Goal: Information Seeking & Learning: Learn about a topic

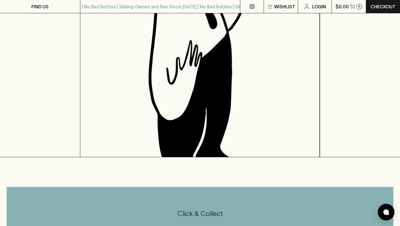
scroll to position [111, 0]
click at [110, 46] on p "Show More" at bounding box center [98, 42] width 23 height 7
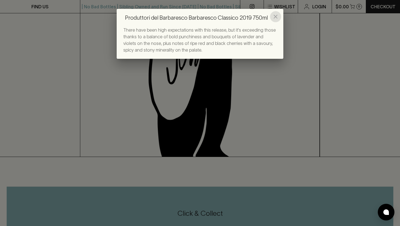
click at [274, 15] on icon "close" at bounding box center [276, 17] width 4 height 4
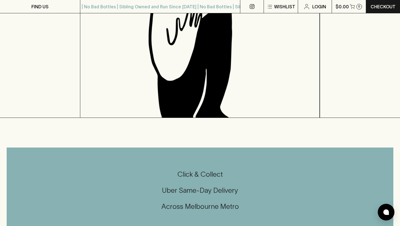
scroll to position [150, 0]
drag, startPoint x: 220, startPoint y: 76, endPoint x: 312, endPoint y: 91, distance: 92.9
copy p "Barbaresco from a cooperative comprised of 50 families and 100+ hectares of sol…"
click at [354, 94] on div "HOME SHOP Produttori del Barbaresco Barbaresco Classico 2019 750ml $106.00 Add …" at bounding box center [200, 3] width 400 height 230
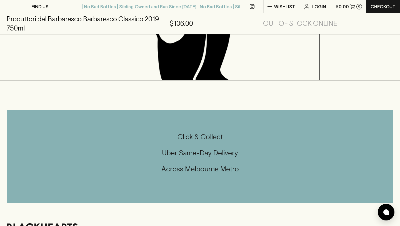
scroll to position [189, 0]
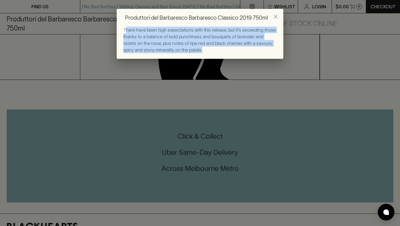
drag, startPoint x: 125, startPoint y: 31, endPoint x: 195, endPoint y: 47, distance: 72.5
click at [195, 47] on div "There have been high expectations with this release, but it's exceeding those t…" at bounding box center [199, 40] width 153 height 27
click at [189, 52] on div "There have been high expectations with this release, but it's exceeding those t…" at bounding box center [199, 40] width 153 height 27
drag, startPoint x: 123, startPoint y: 30, endPoint x: 208, endPoint y: 57, distance: 89.4
click at [208, 57] on div "There have been high expectations with this release, but it's exceeding those t…" at bounding box center [200, 43] width 167 height 32
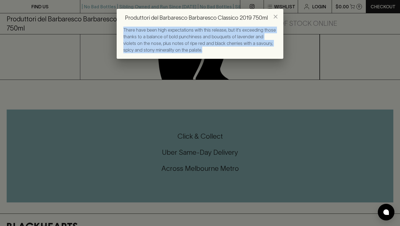
copy span "There have been high expectations with this release, but it's exceeding those t…"
